Goal: Information Seeking & Learning: Find specific fact

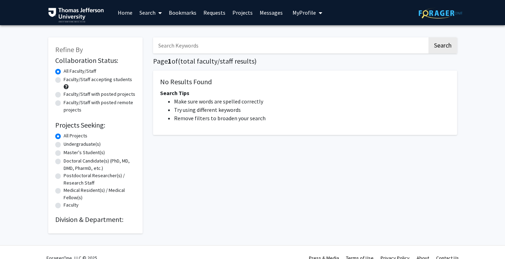
click at [201, 48] on input "Search Keywords" at bounding box center [290, 45] width 275 height 16
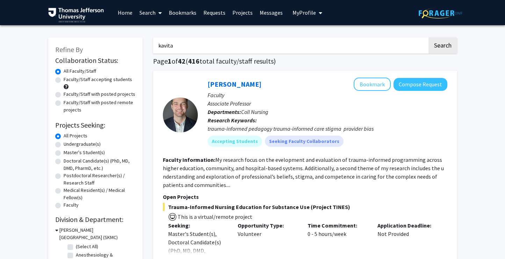
type input "kavita"
click at [429, 37] on button "Search" at bounding box center [443, 45] width 29 height 16
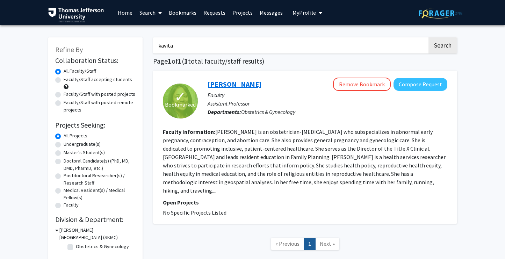
click at [239, 83] on link "[PERSON_NAME]" at bounding box center [235, 84] width 54 height 9
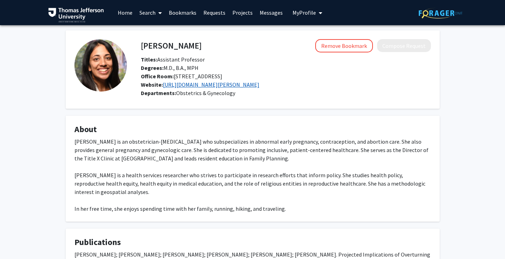
click at [208, 83] on link "[URL][DOMAIN_NAME][PERSON_NAME]" at bounding box center [211, 84] width 97 height 7
